Goal: Transaction & Acquisition: Purchase product/service

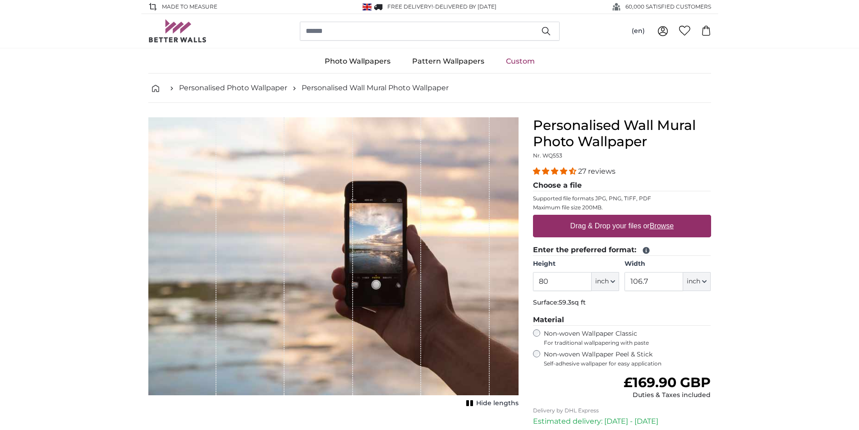
click at [627, 227] on label "Drag & Drop your files or Browse" at bounding box center [621, 226] width 110 height 18
click at [627, 217] on input "Drag & Drop your files or Browse" at bounding box center [622, 216] width 178 height 3
type input "**********"
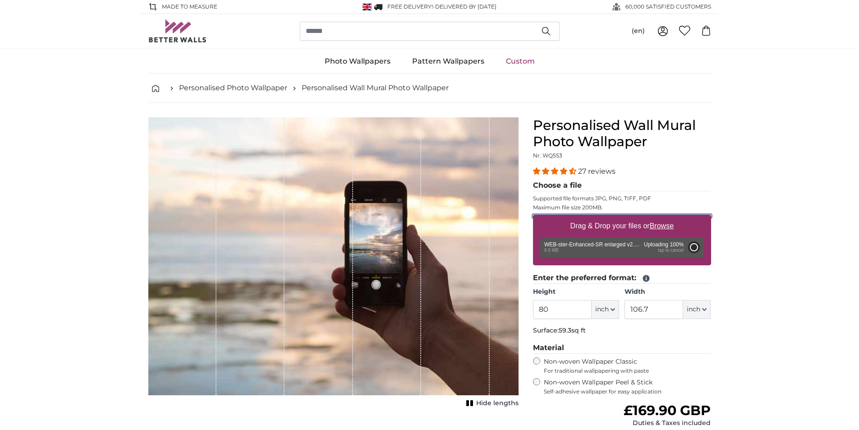
type input "72"
type input "128.2"
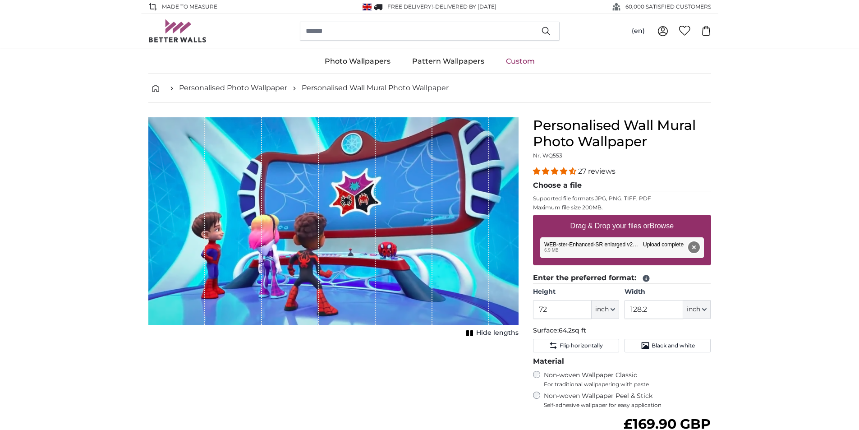
click at [694, 246] on button "Remove" at bounding box center [693, 247] width 12 height 12
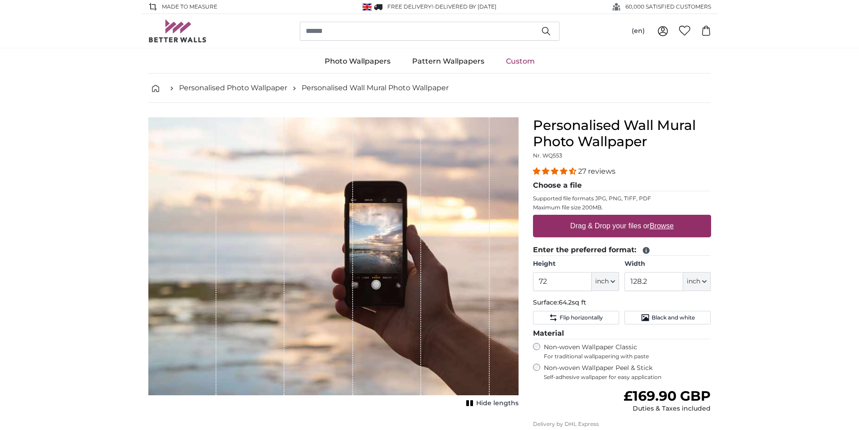
click at [663, 225] on u "Browse" at bounding box center [661, 226] width 24 height 8
click at [663, 217] on input "Drag & Drop your files or Browse" at bounding box center [622, 216] width 178 height 3
type input "**********"
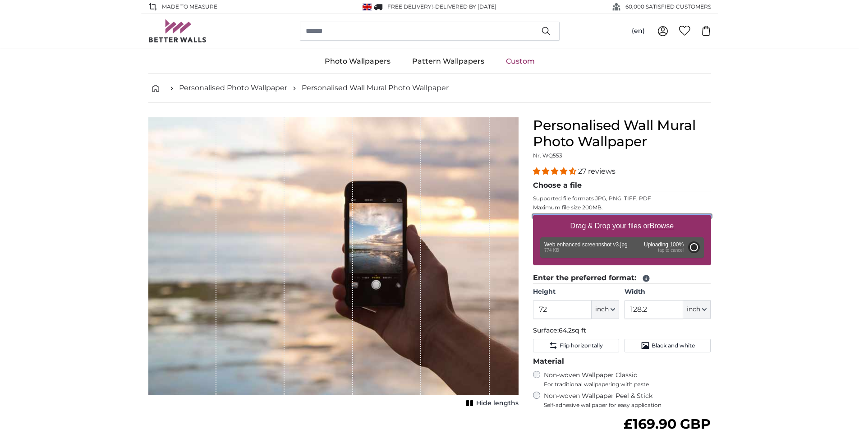
type input "75.6"
type input "136.1"
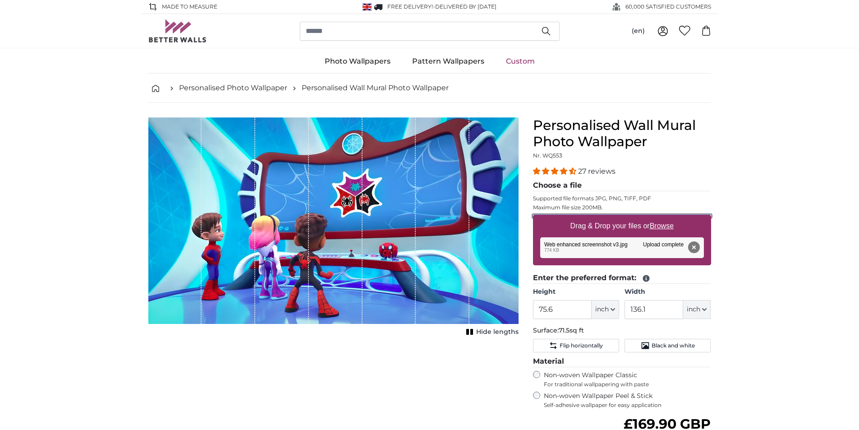
scroll to position [45, 0]
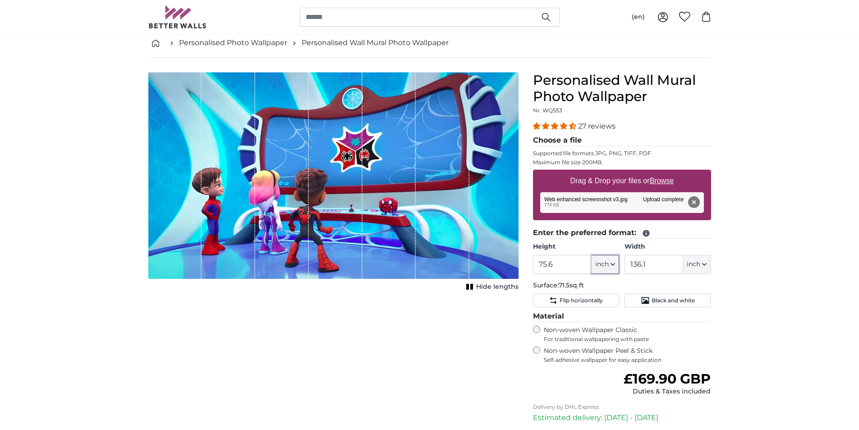
click at [612, 262] on icon "button" at bounding box center [612, 264] width 5 height 5
click at [614, 285] on link "Centimeter (cm)" at bounding box center [604, 288] width 79 height 16
type input "192.1"
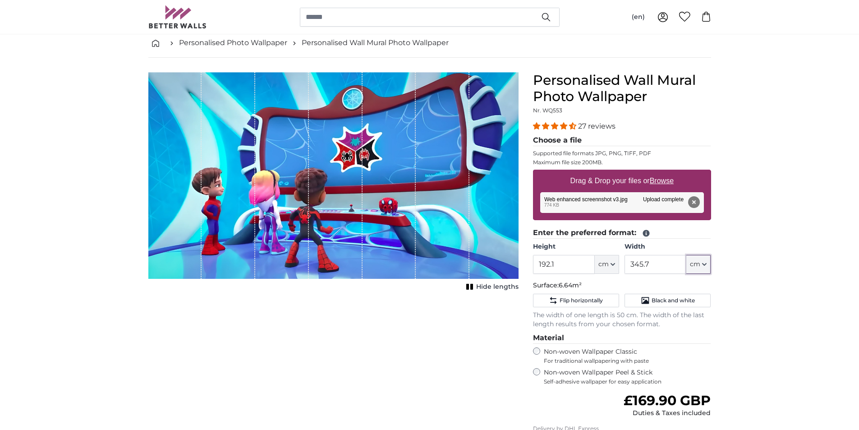
click at [701, 265] on button "cm" at bounding box center [698, 264] width 24 height 19
click at [700, 287] on link "Centimeter (cm)" at bounding box center [698, 288] width 79 height 16
click at [661, 265] on input "345.7" at bounding box center [655, 264] width 62 height 19
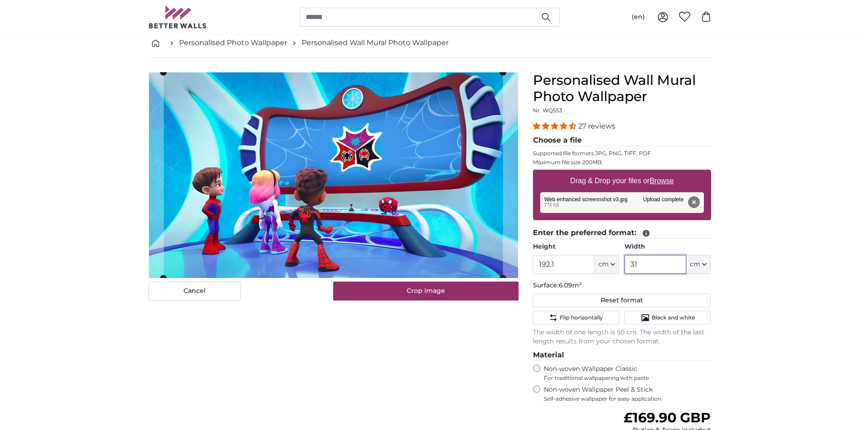
type input "318"
click at [564, 263] on input "192.1" at bounding box center [564, 264] width 62 height 19
type input "1"
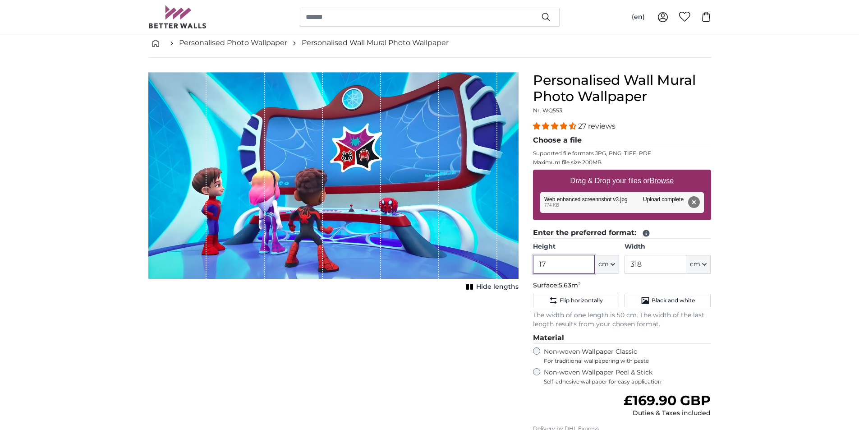
type input "1"
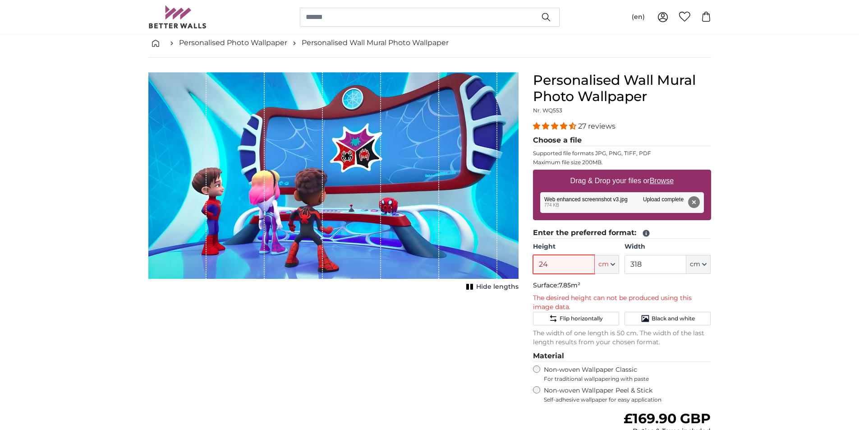
type input "2"
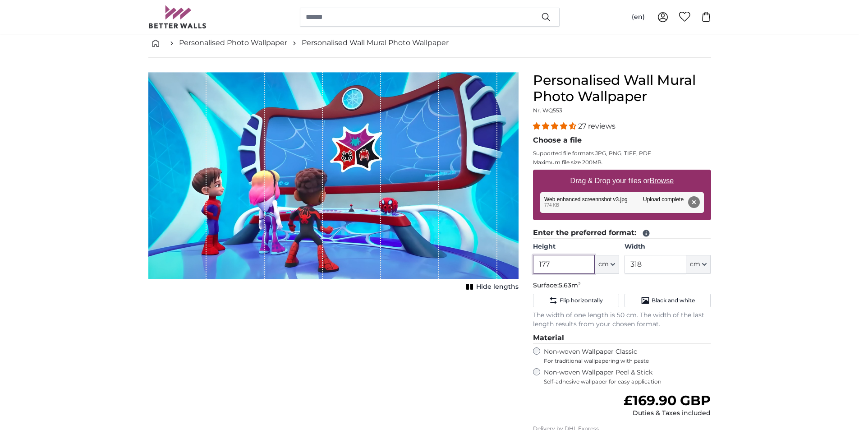
type input "177"
click at [592, 375] on label "Non-woven Wallpaper Peel & Stick Self-adhesive wallpaper for easy application" at bounding box center [627, 376] width 167 height 17
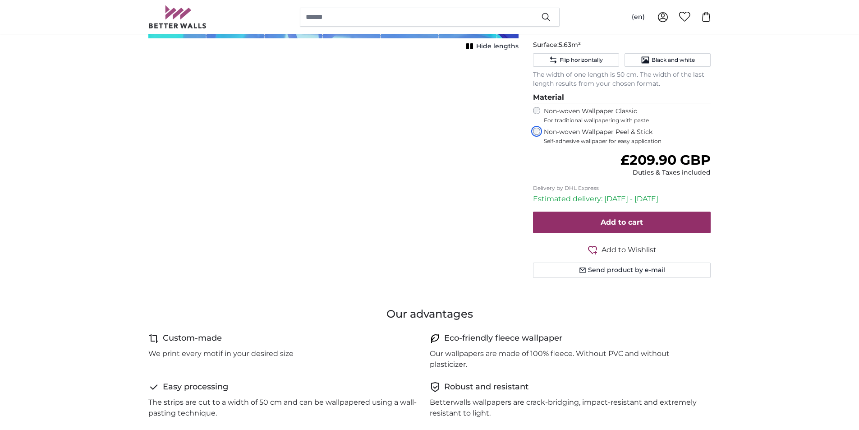
scroll to position [270, 0]
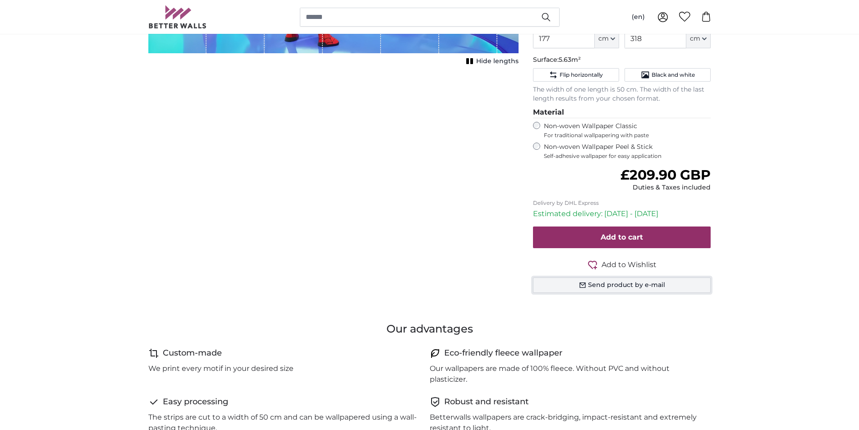
click at [646, 289] on button "Send product by e-mail" at bounding box center [622, 284] width 178 height 15
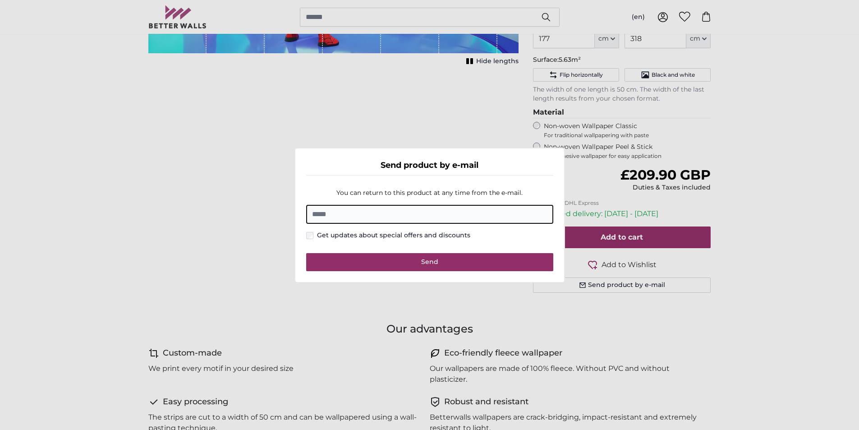
click at [565, 283] on dialog "Send product by e-mail You can return to this product at any time from the e-ma…" at bounding box center [429, 214] width 270 height 135
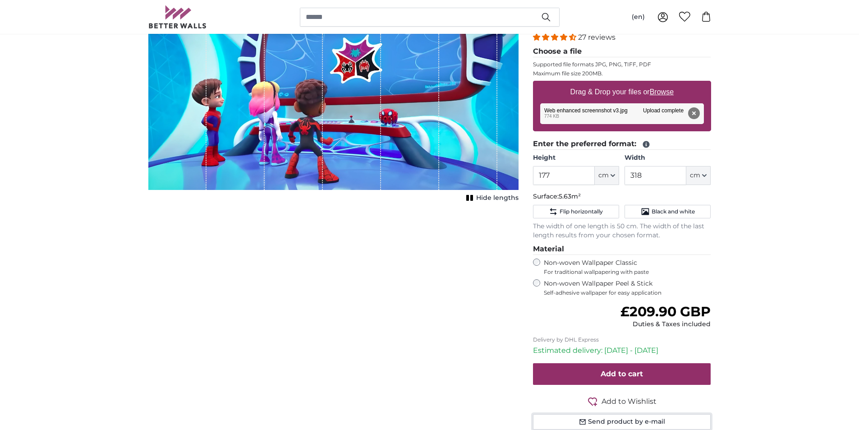
scroll to position [45, 0]
